Goal: Ask a question

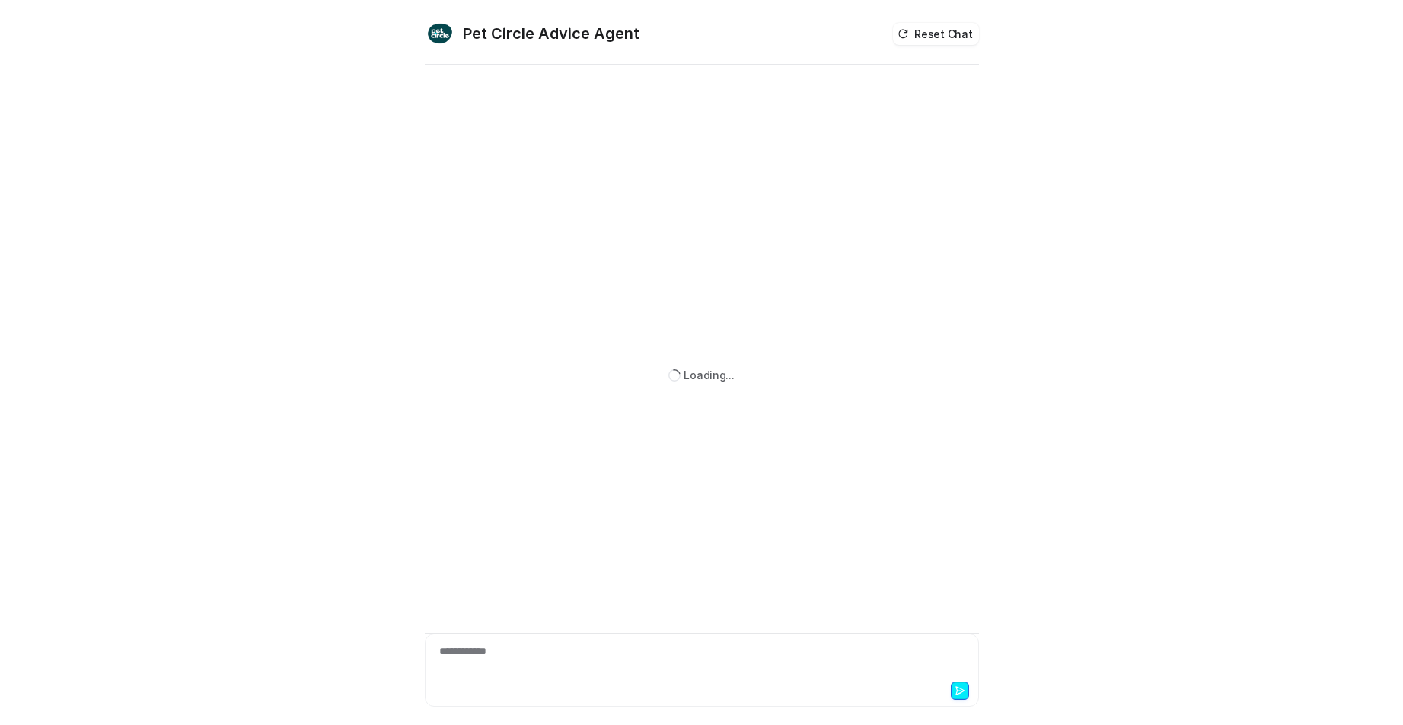
click at [646, 658] on div "**********" at bounding box center [702, 660] width 547 height 35
paste div
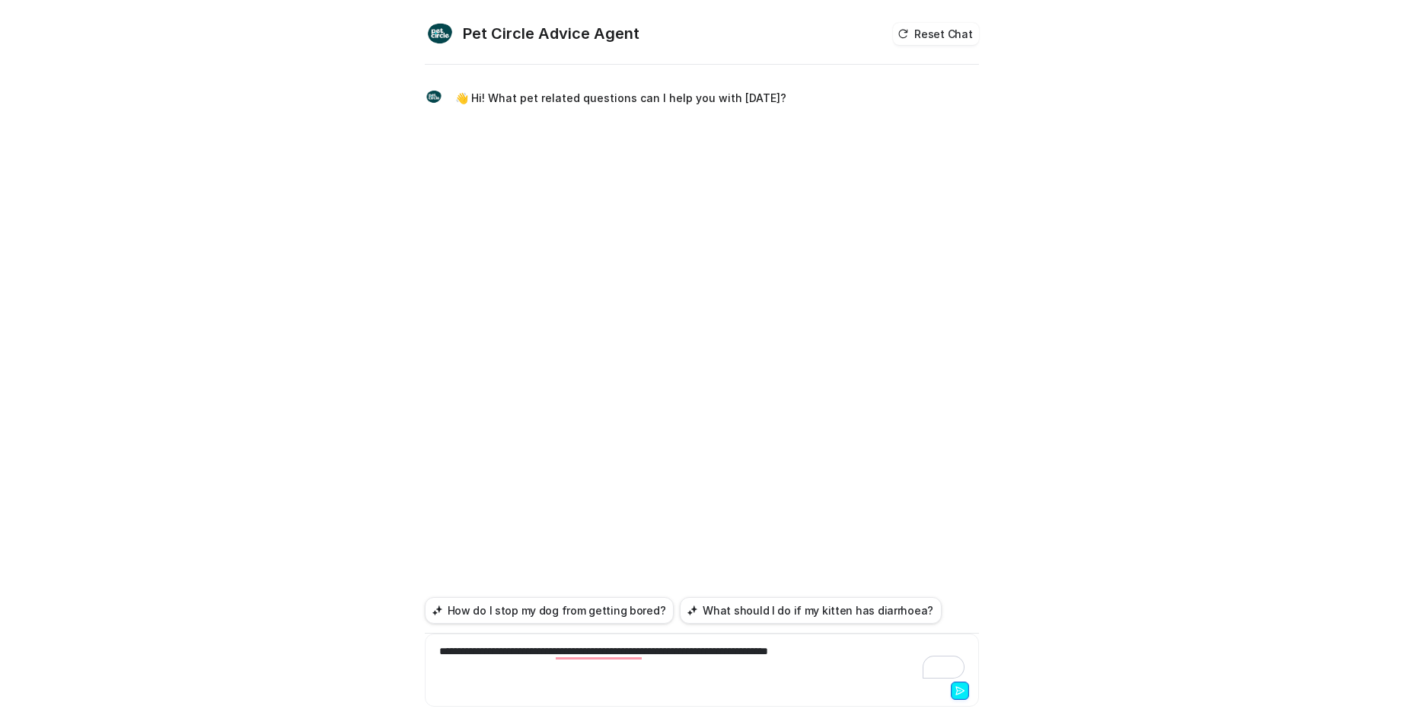
click at [876, 657] on div "**********" at bounding box center [702, 660] width 547 height 35
click at [951, 693] on button at bounding box center [960, 691] width 18 height 18
